Goal: Task Accomplishment & Management: Use online tool/utility

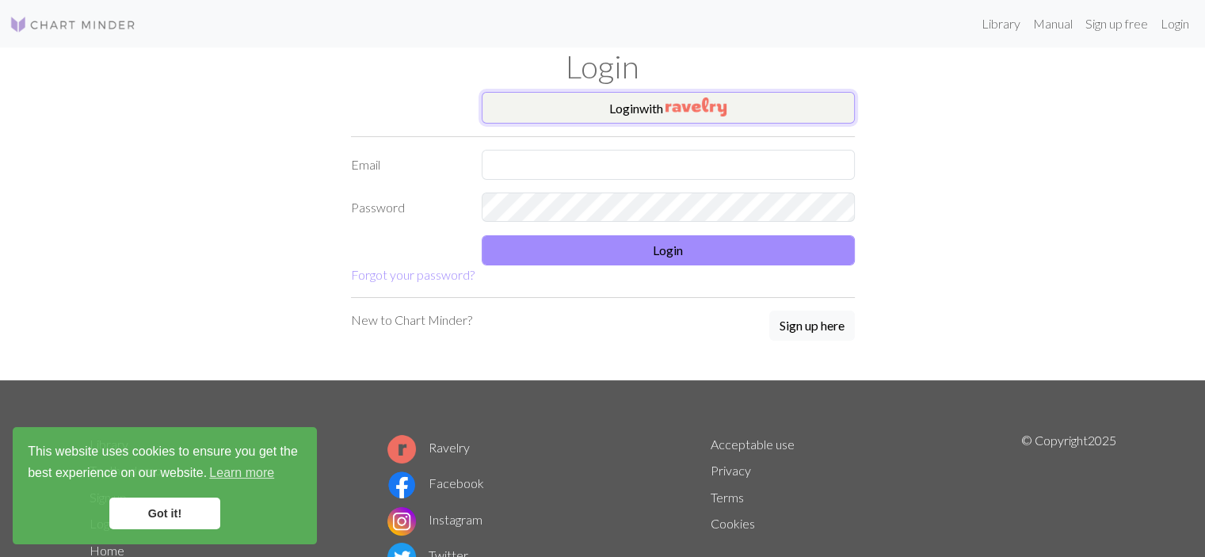
click at [645, 110] on button "Login with" at bounding box center [668, 108] width 373 height 32
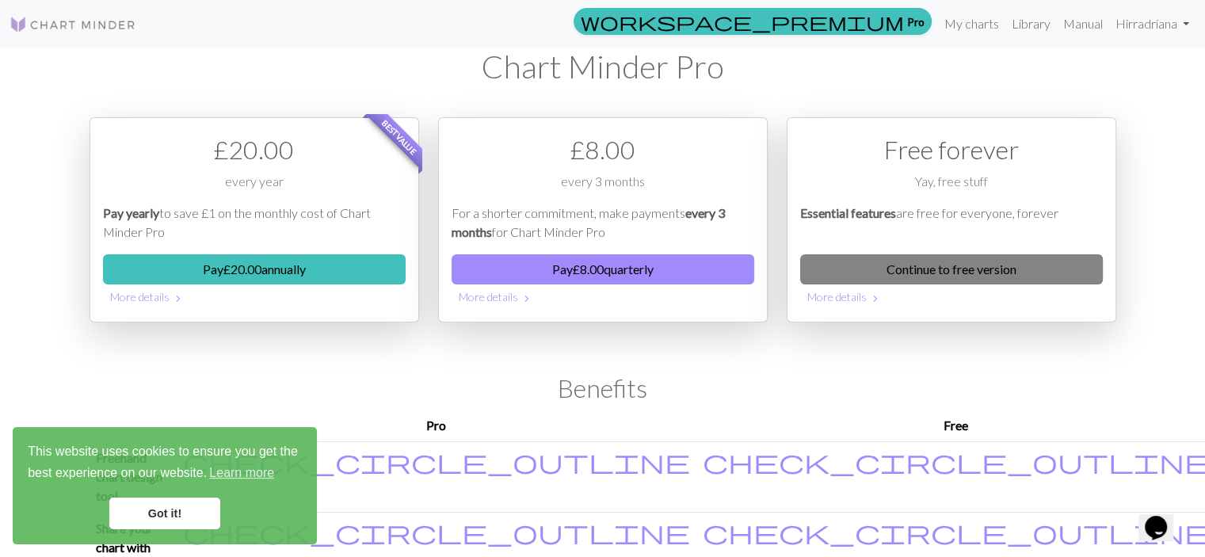
click at [859, 266] on link "Continue to free version" at bounding box center [951, 269] width 303 height 30
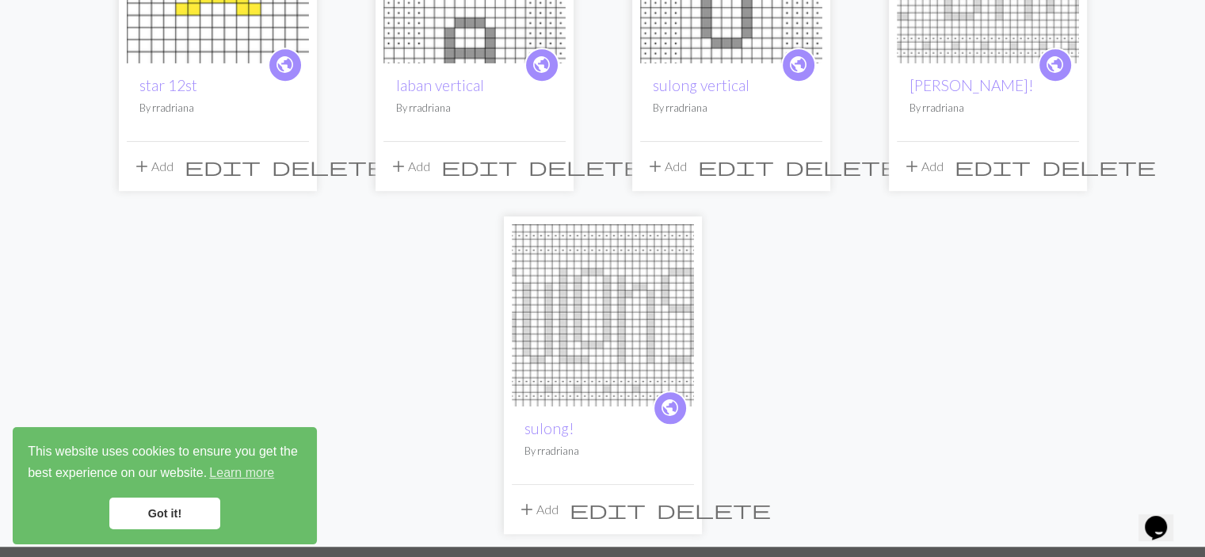
scroll to position [998, 0]
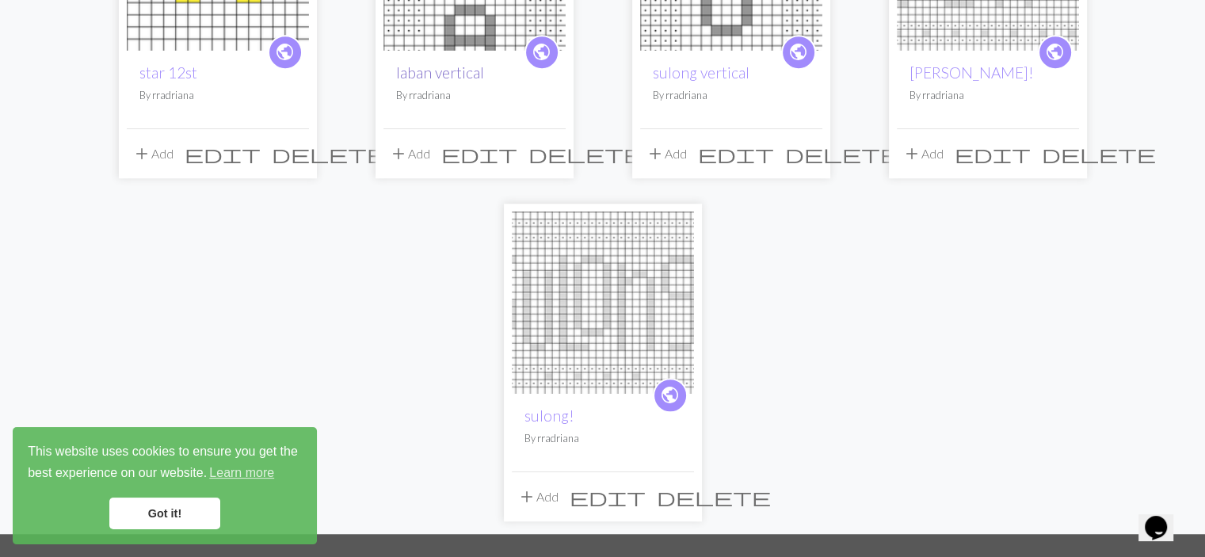
click at [455, 66] on link "laban vertical" at bounding box center [440, 72] width 88 height 18
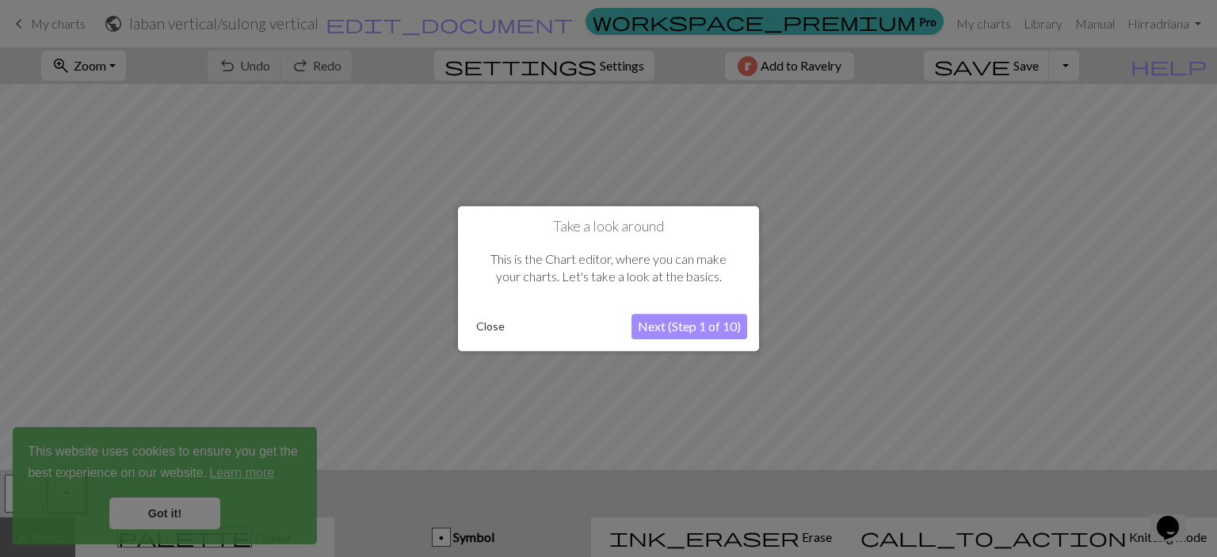
click at [491, 338] on button "Close" at bounding box center [490, 327] width 41 height 24
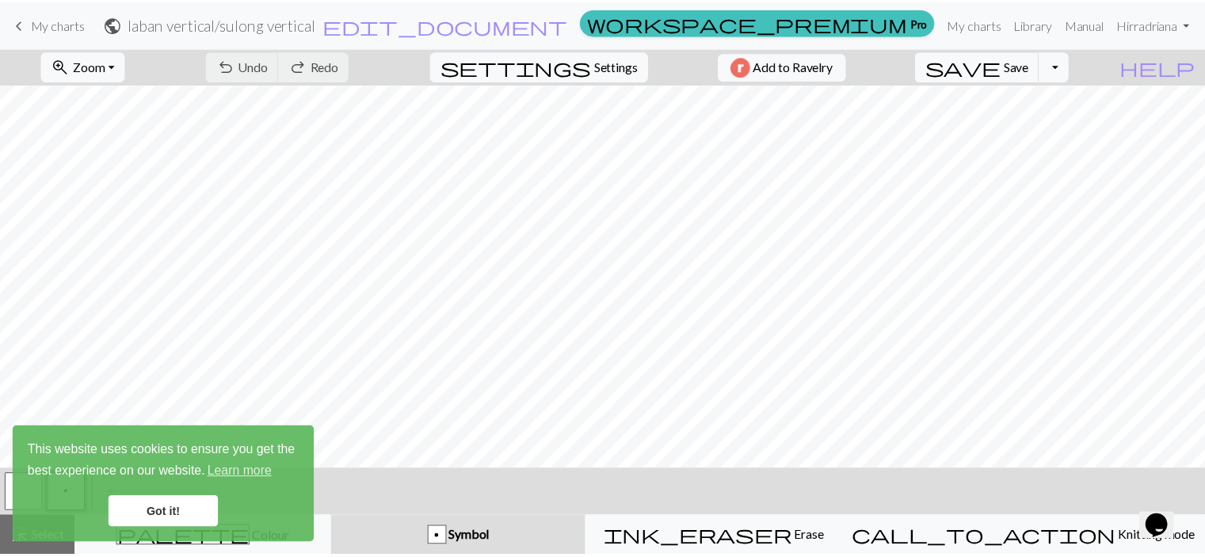
scroll to position [885, 0]
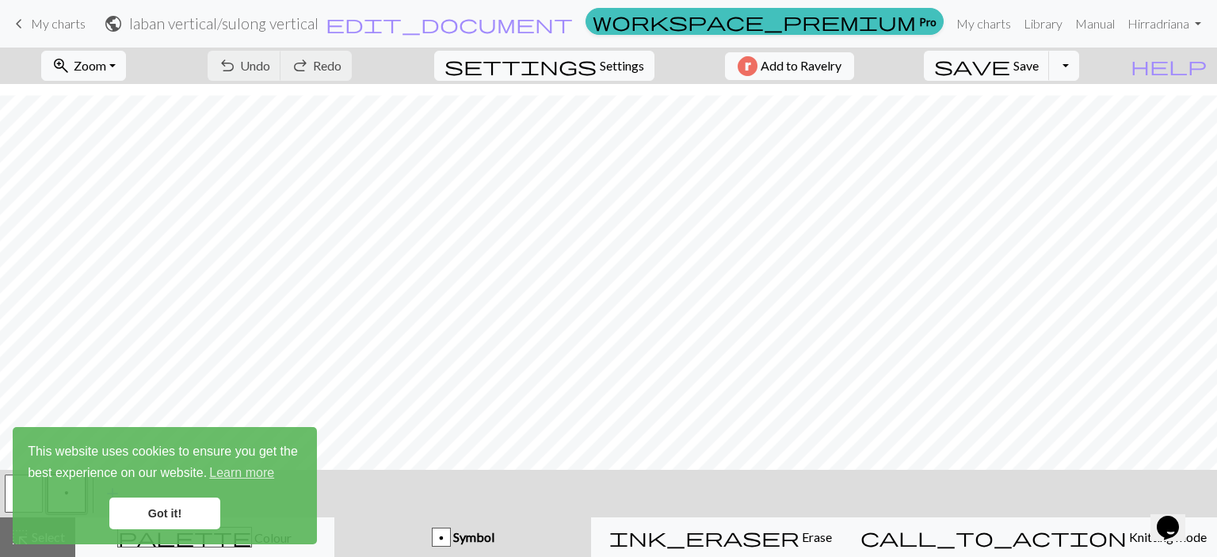
click at [45, 28] on span "My charts" at bounding box center [58, 23] width 55 height 15
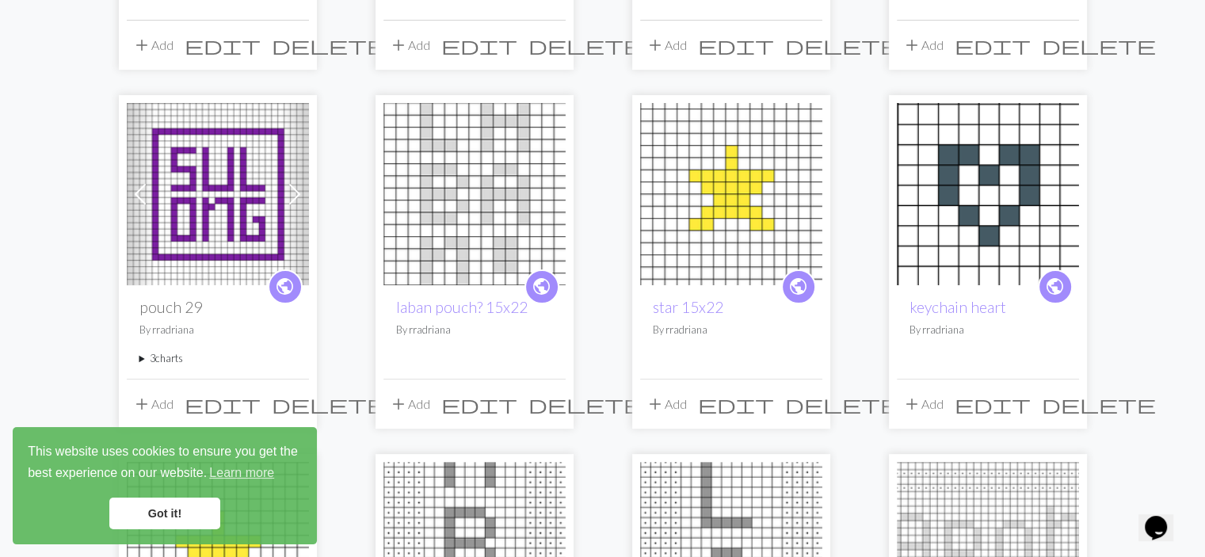
scroll to position [418, 0]
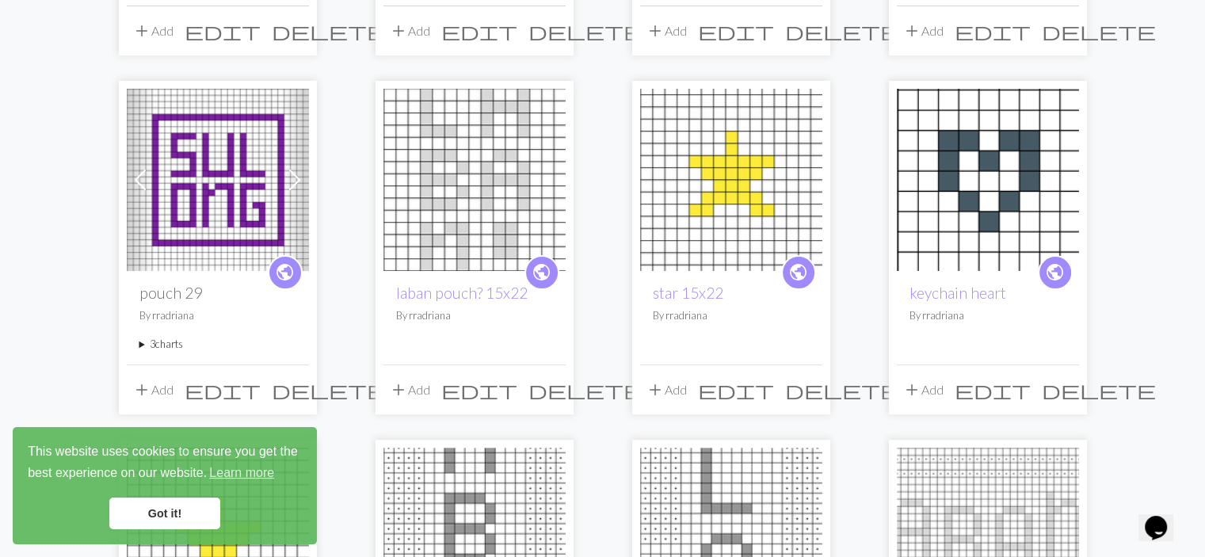
click at [430, 212] on img at bounding box center [475, 180] width 182 height 182
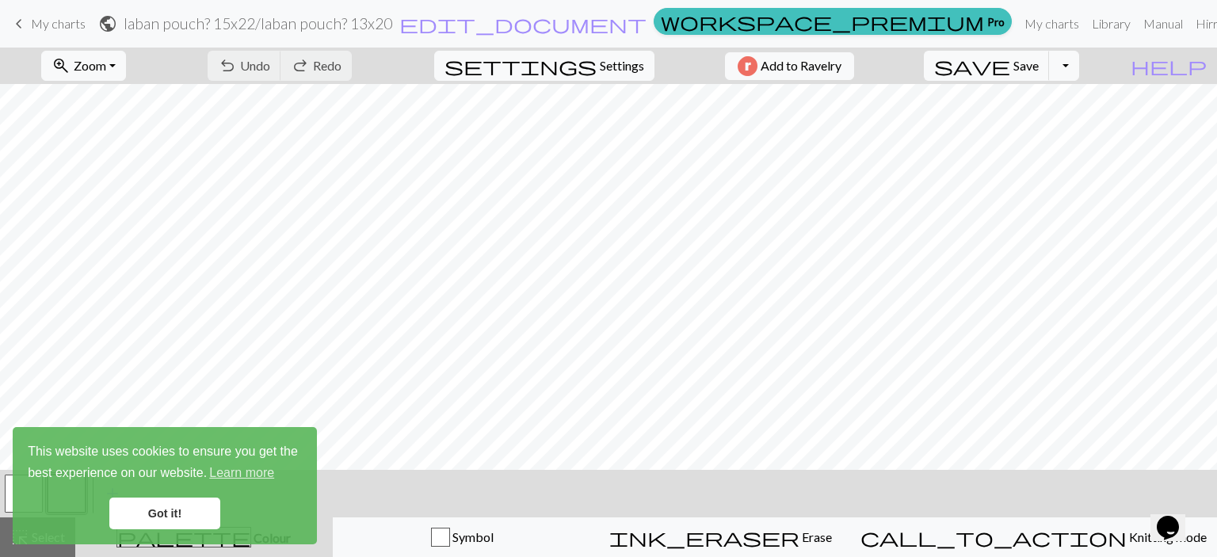
scroll to position [61, 0]
click at [134, 511] on link "Got it!" at bounding box center [164, 514] width 111 height 32
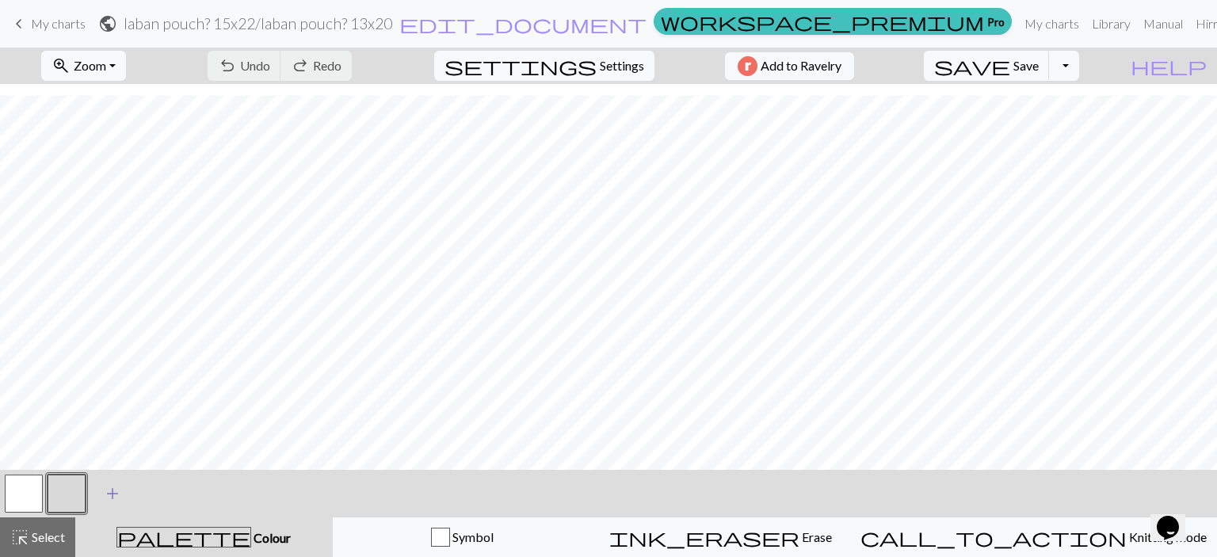
click at [111, 492] on span "add" at bounding box center [112, 494] width 19 height 22
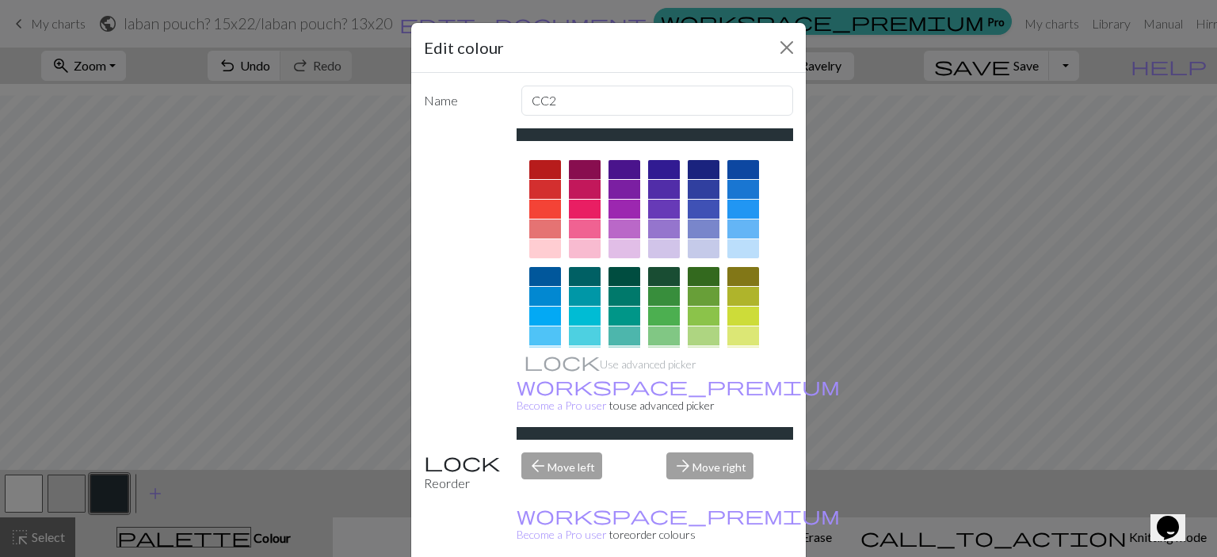
click at [589, 168] on div at bounding box center [585, 169] width 32 height 19
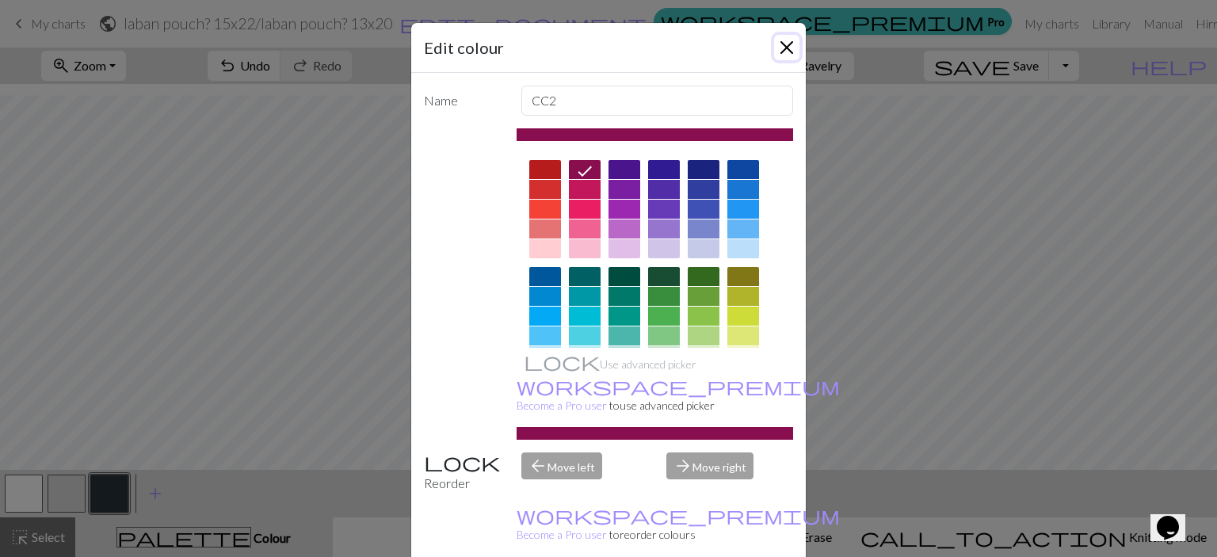
click at [779, 50] on button "Close" at bounding box center [786, 47] width 25 height 25
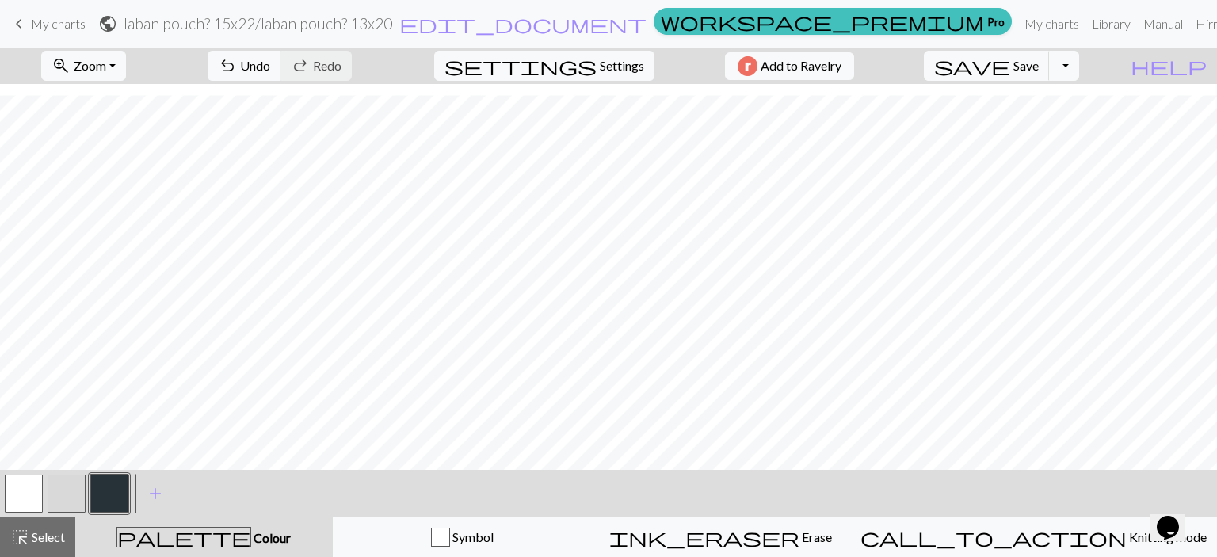
click at [108, 492] on button "button" at bounding box center [109, 494] width 38 height 38
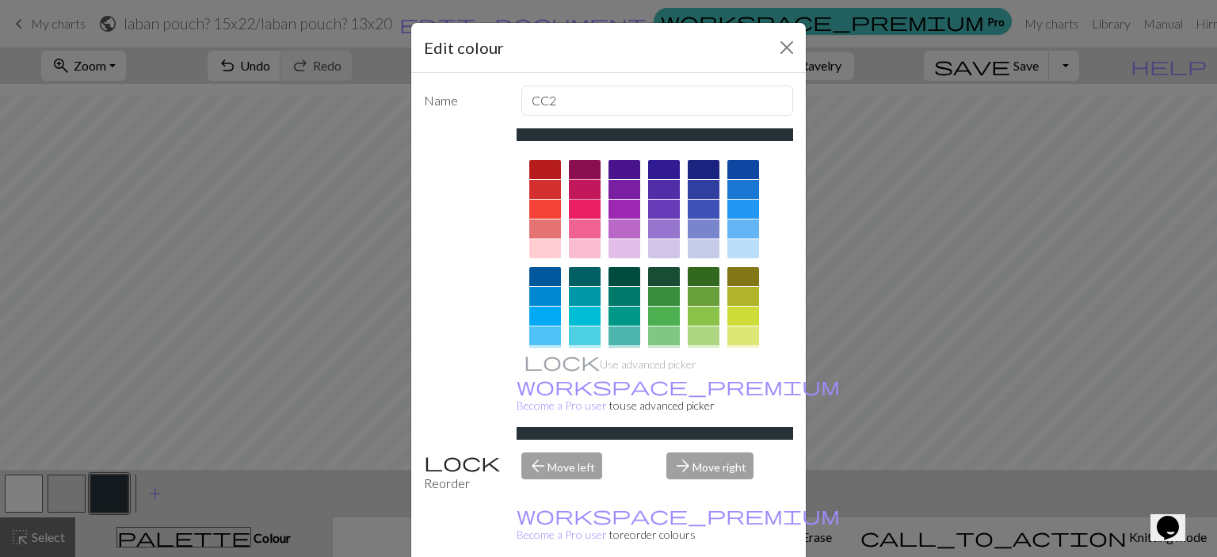
click at [575, 193] on div at bounding box center [585, 189] width 32 height 19
